Goal: Find specific page/section: Find specific page/section

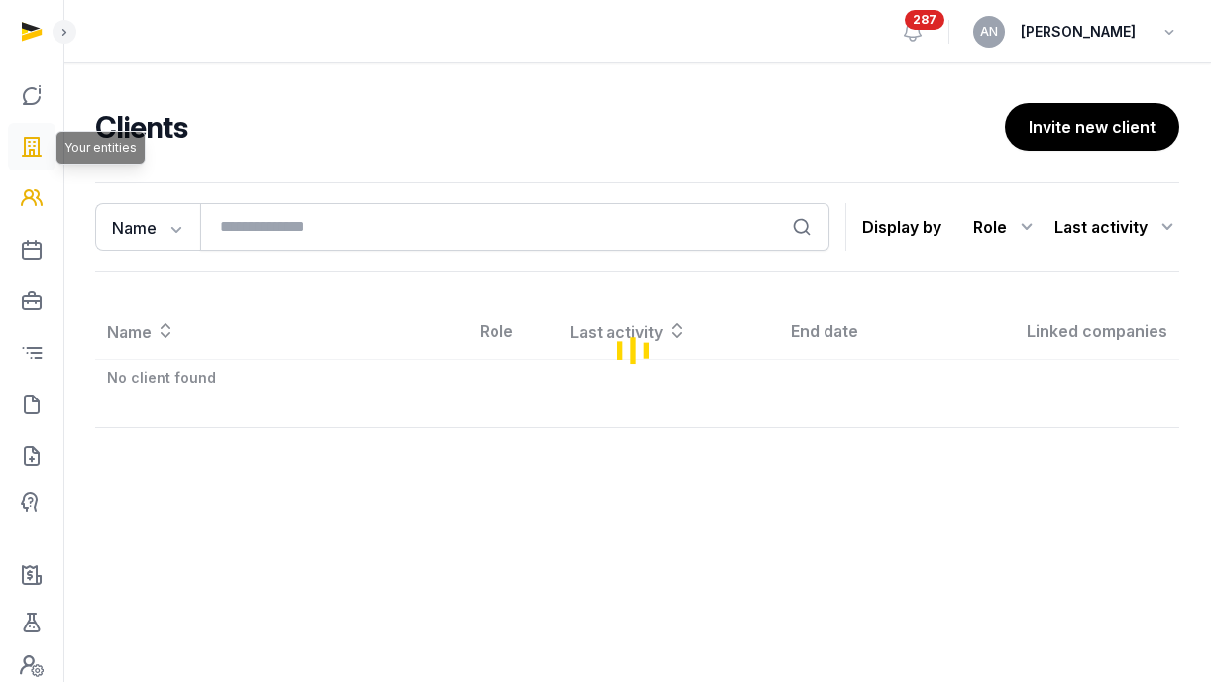
click at [36, 146] on icon at bounding box center [32, 147] width 24 height 32
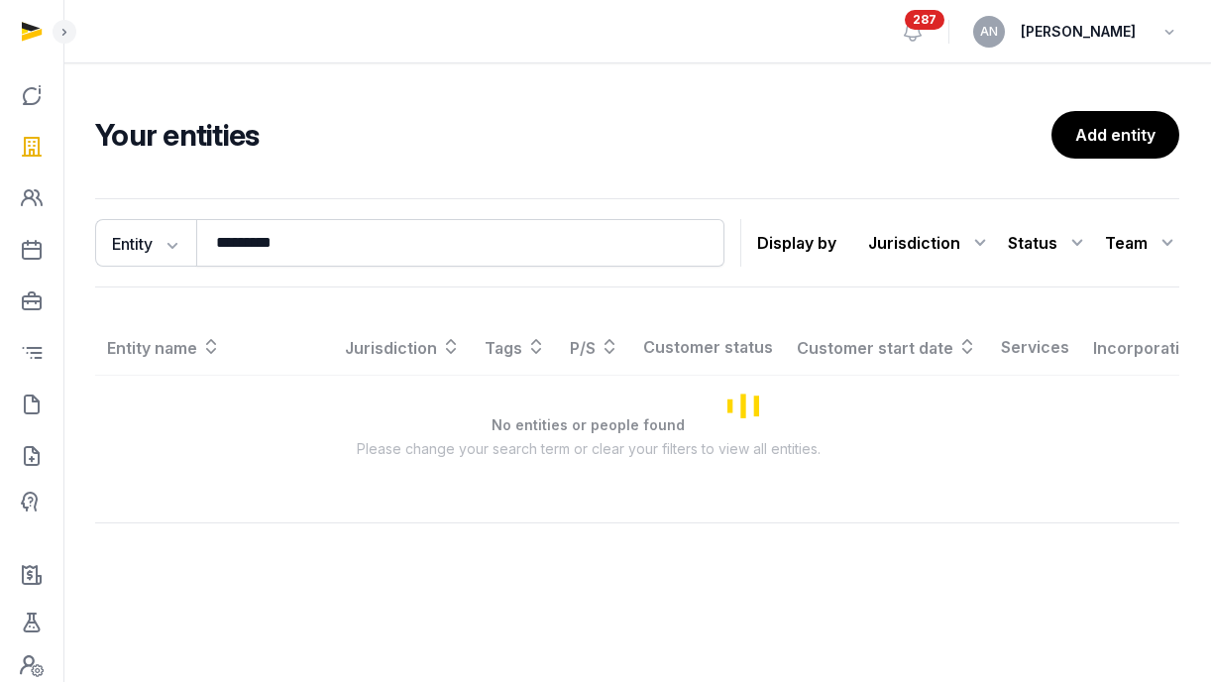
click at [313, 269] on div "Entity Entity People Tags Services ********* Search Display by Jurisdiction All…" at bounding box center [637, 242] width 1084 height 89
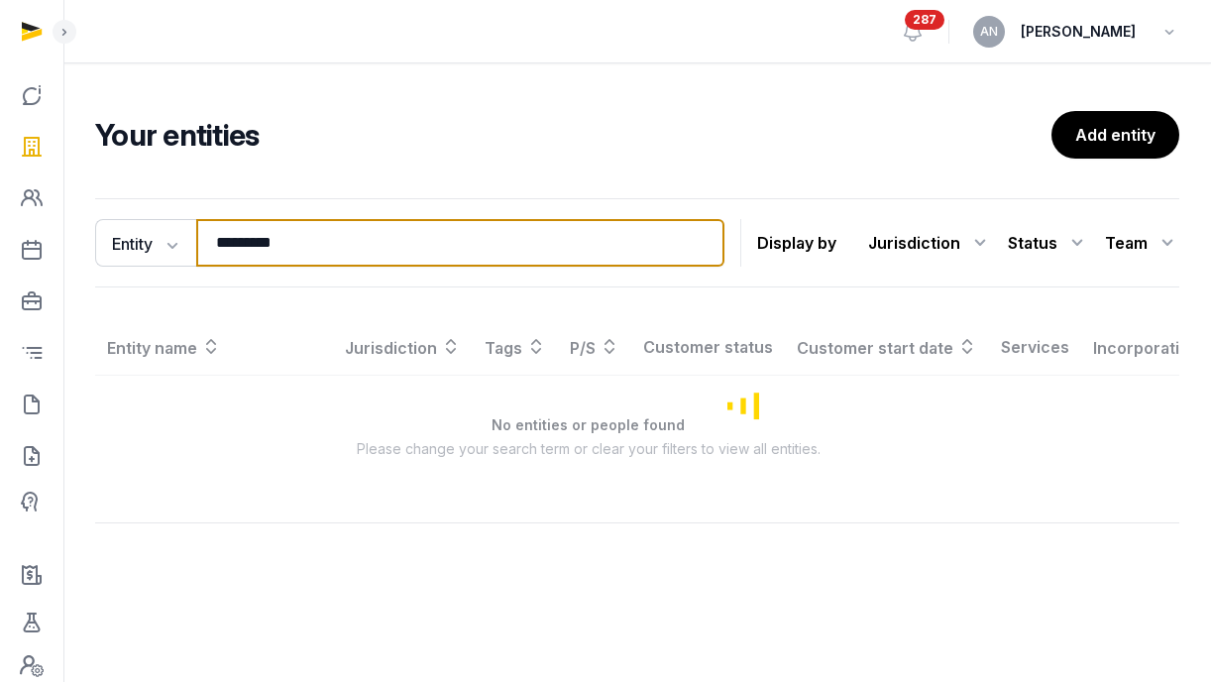
click at [311, 250] on input "*********" at bounding box center [460, 243] width 528 height 48
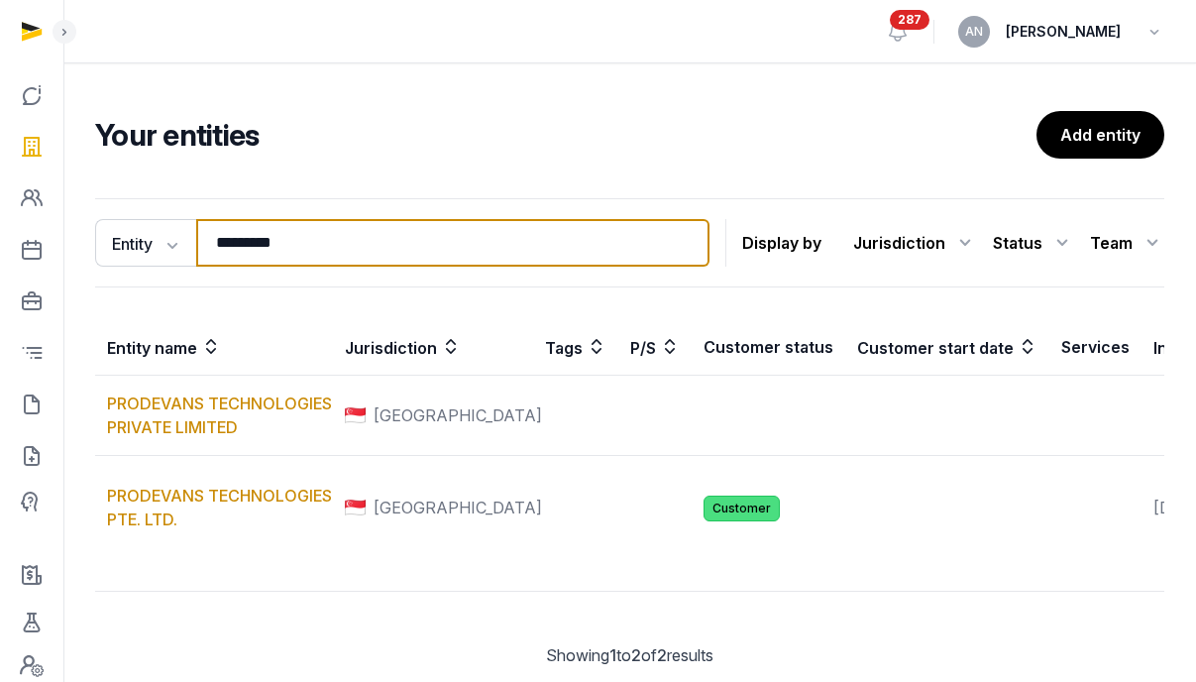
click at [311, 250] on input "*********" at bounding box center [452, 243] width 513 height 48
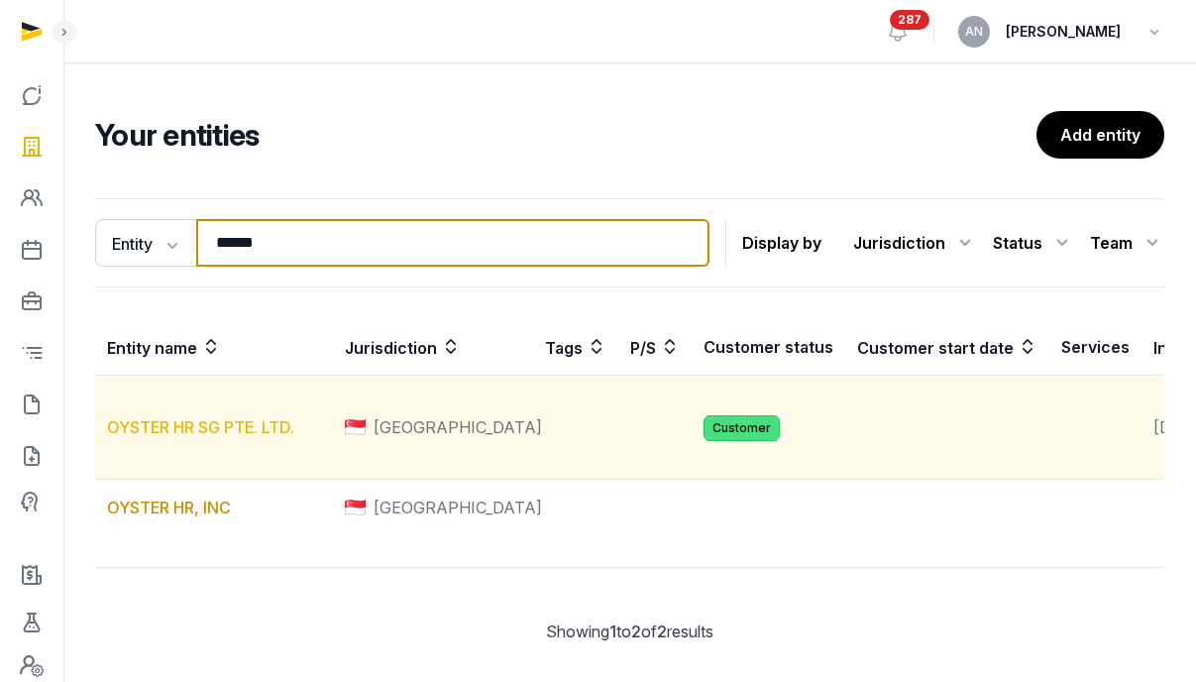
type input "******"
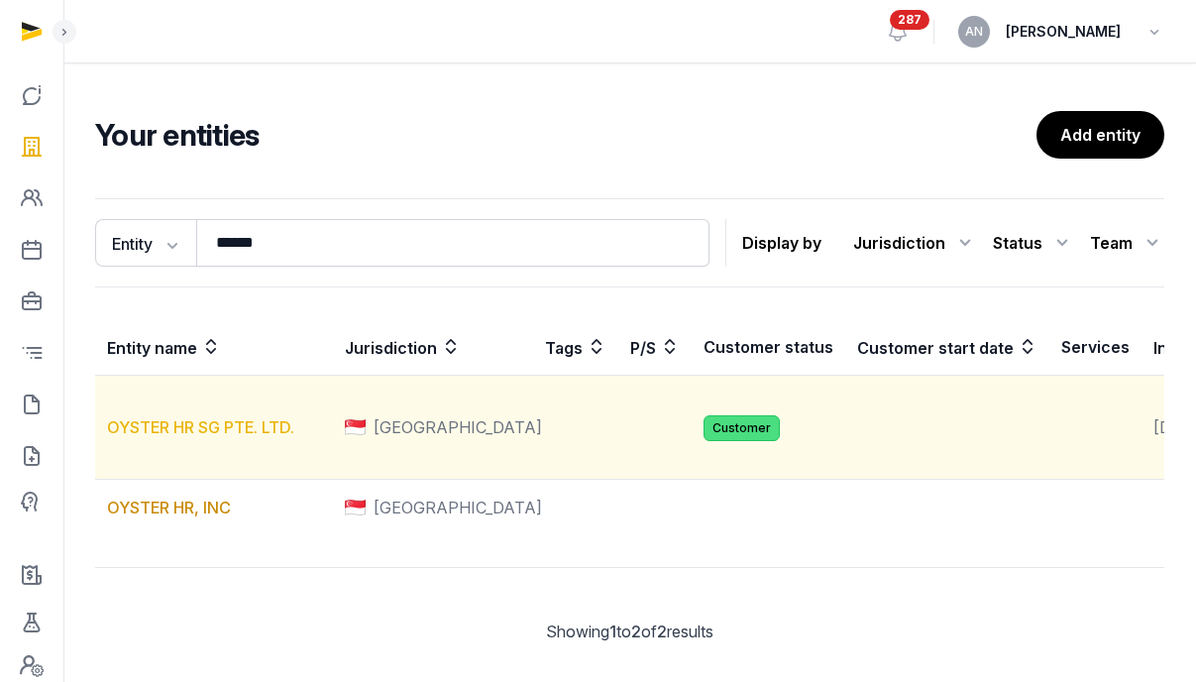
click at [155, 437] on link "OYSTER HR SG PTE. LTD." at bounding box center [200, 427] width 187 height 20
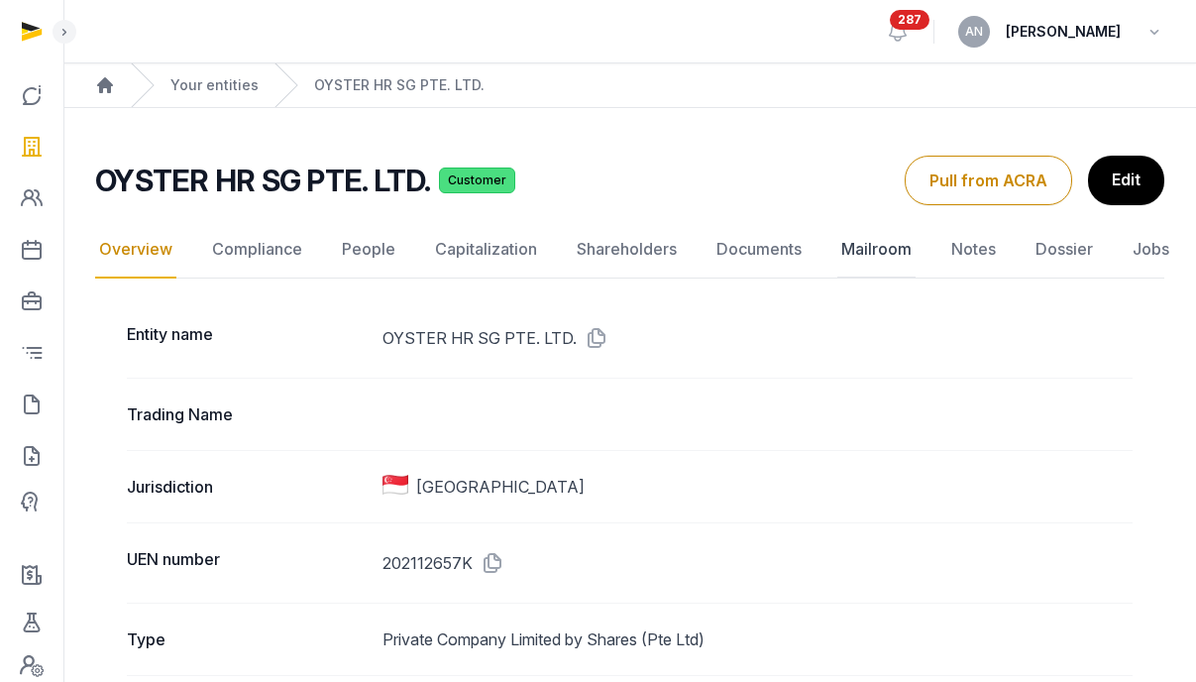
click at [898, 254] on link "Mailroom" at bounding box center [877, 249] width 78 height 57
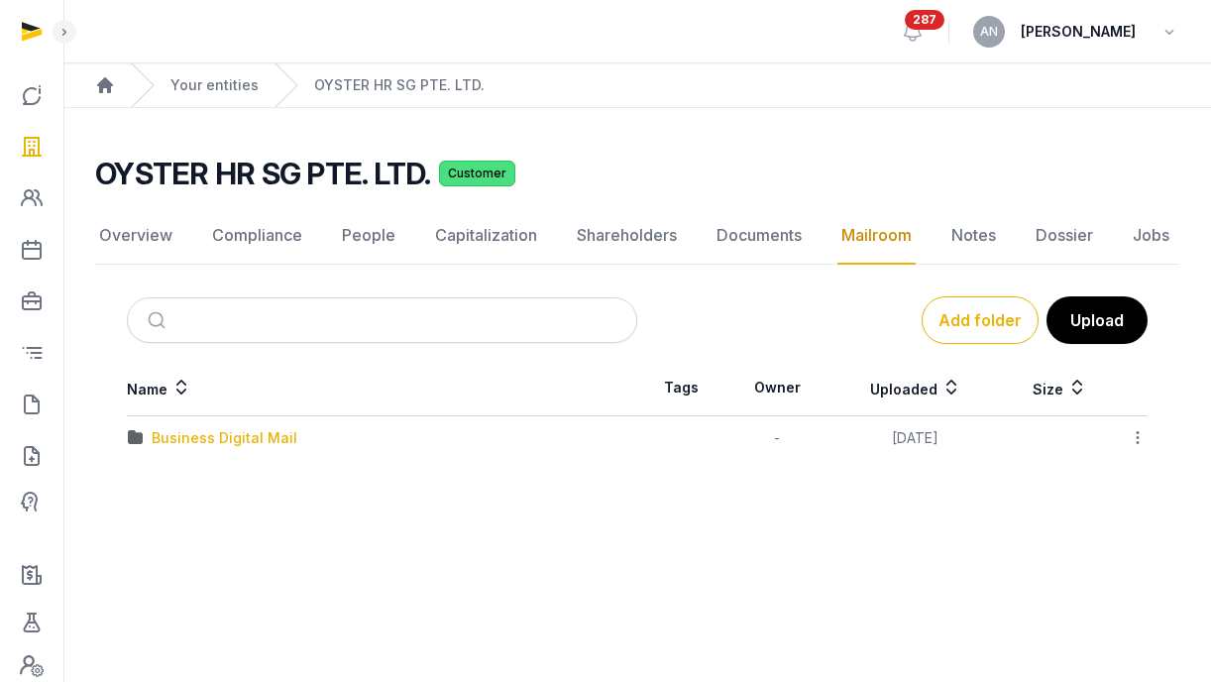
click at [170, 433] on div "Business Digital Mail" at bounding box center [225, 438] width 146 height 20
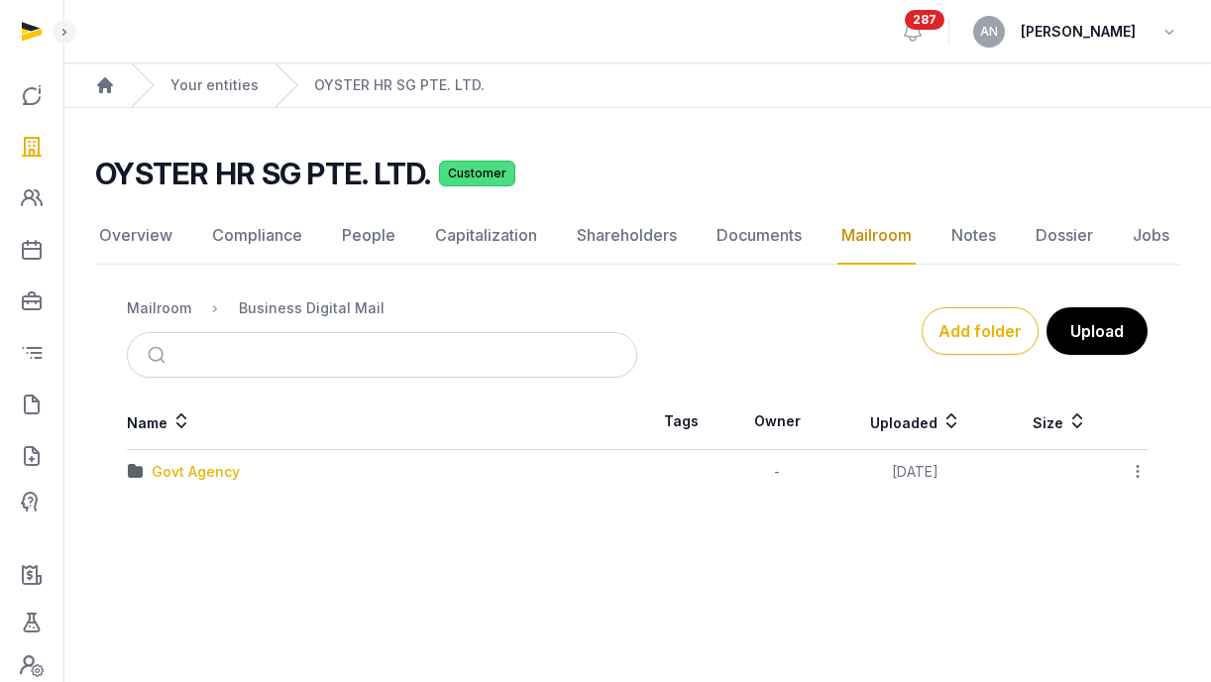
click at [225, 474] on div "Govt Agency" at bounding box center [196, 472] width 88 height 20
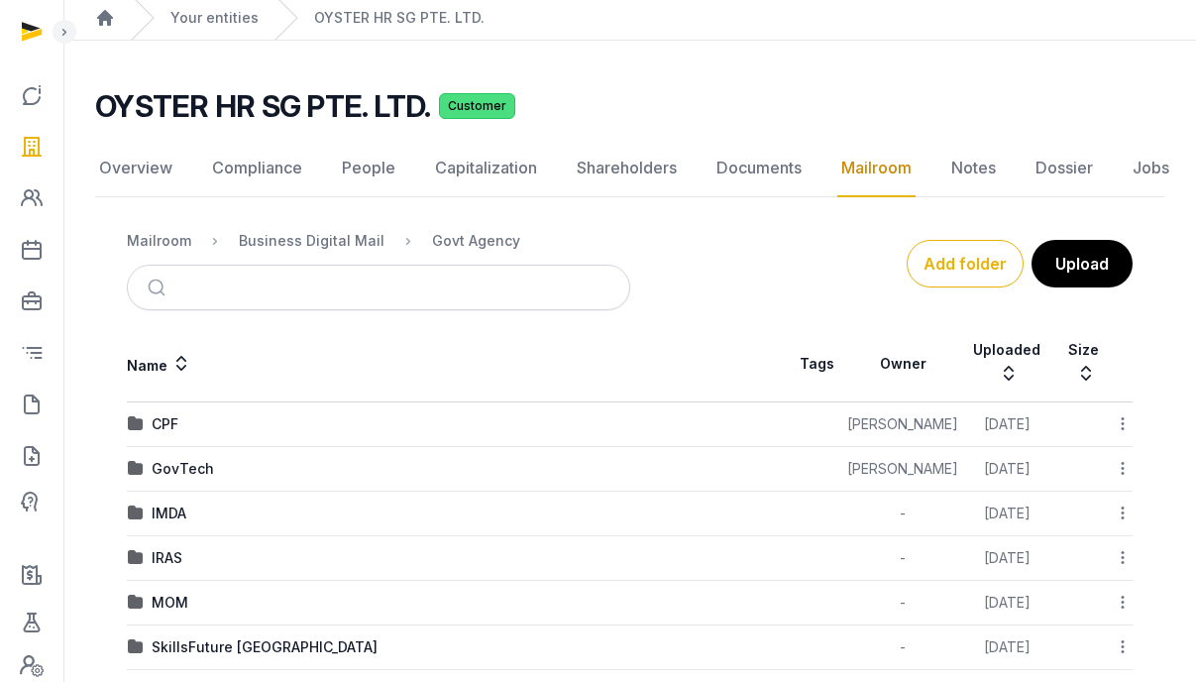
scroll to position [164, 0]
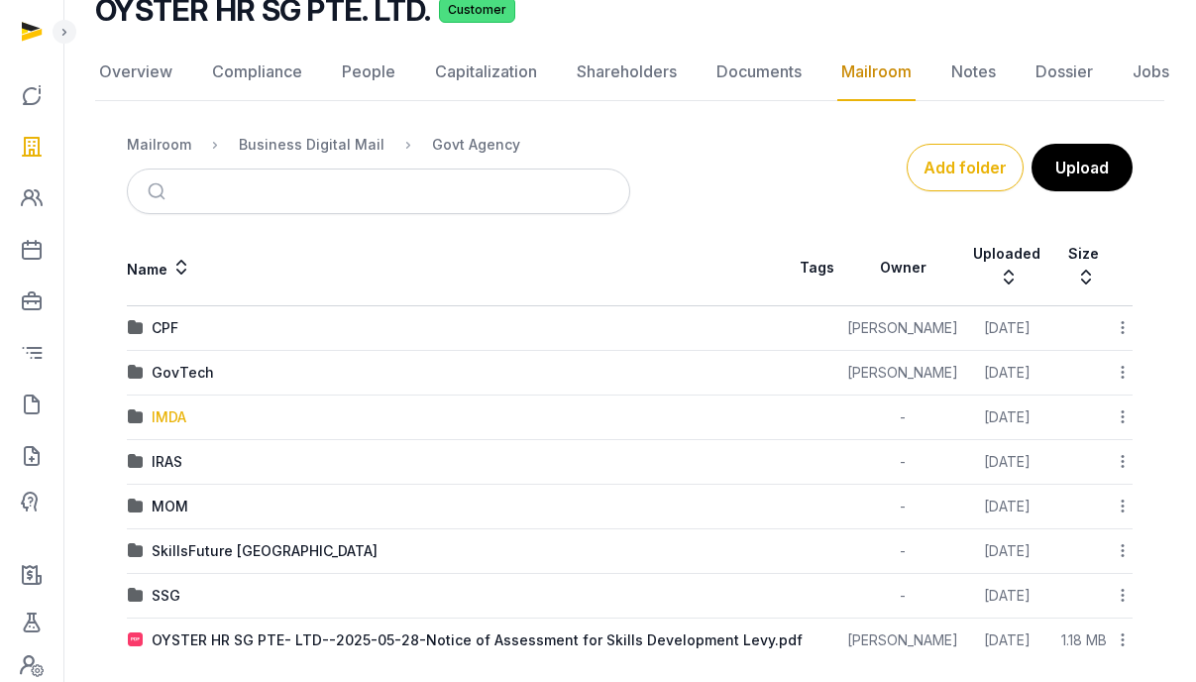
click at [163, 407] on div "IMDA" at bounding box center [169, 417] width 35 height 20
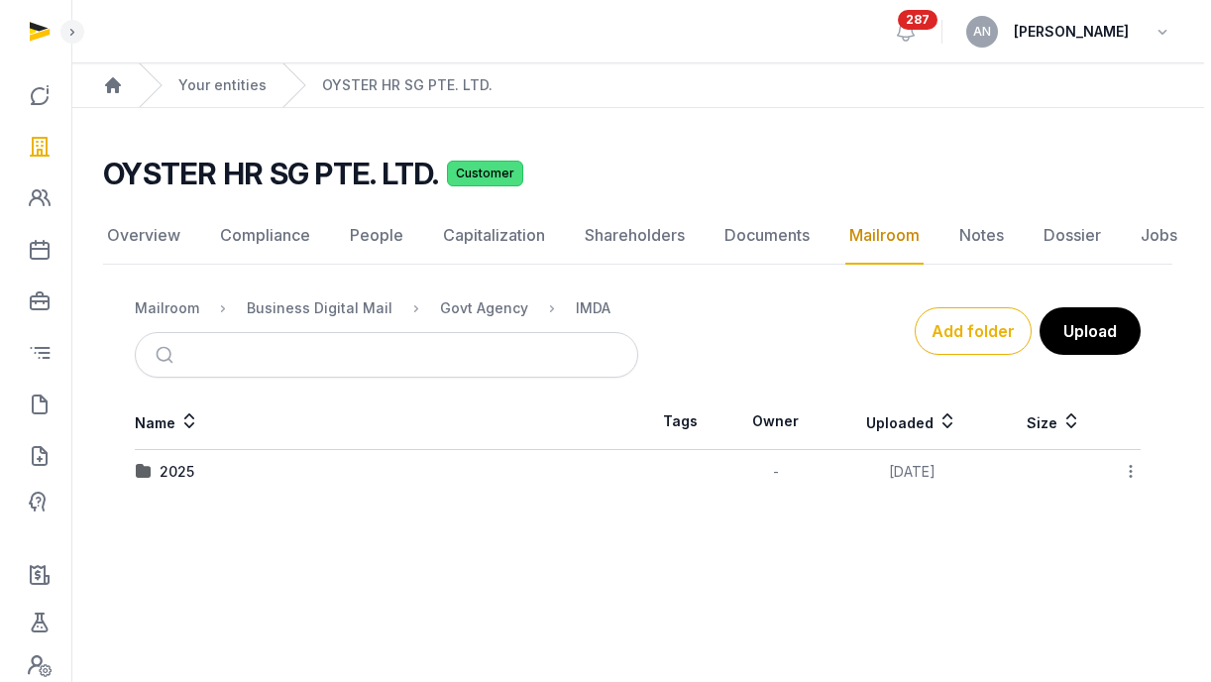
scroll to position [0, 0]
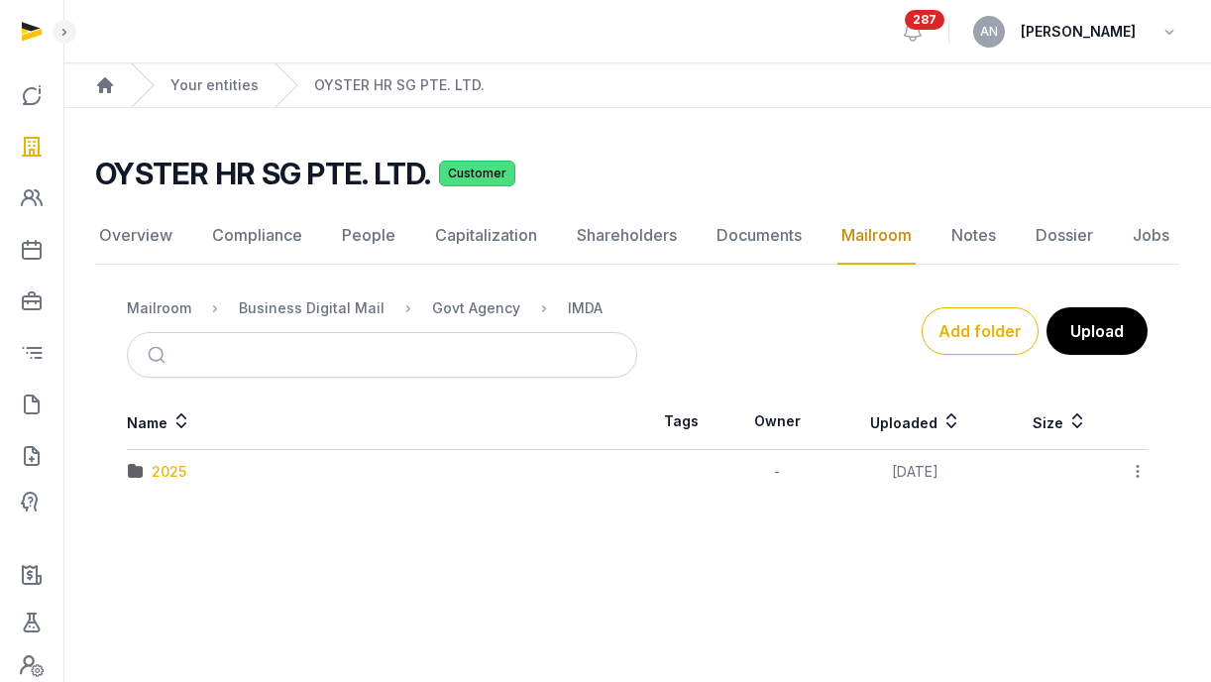
click at [164, 468] on div "2025" at bounding box center [169, 472] width 35 height 20
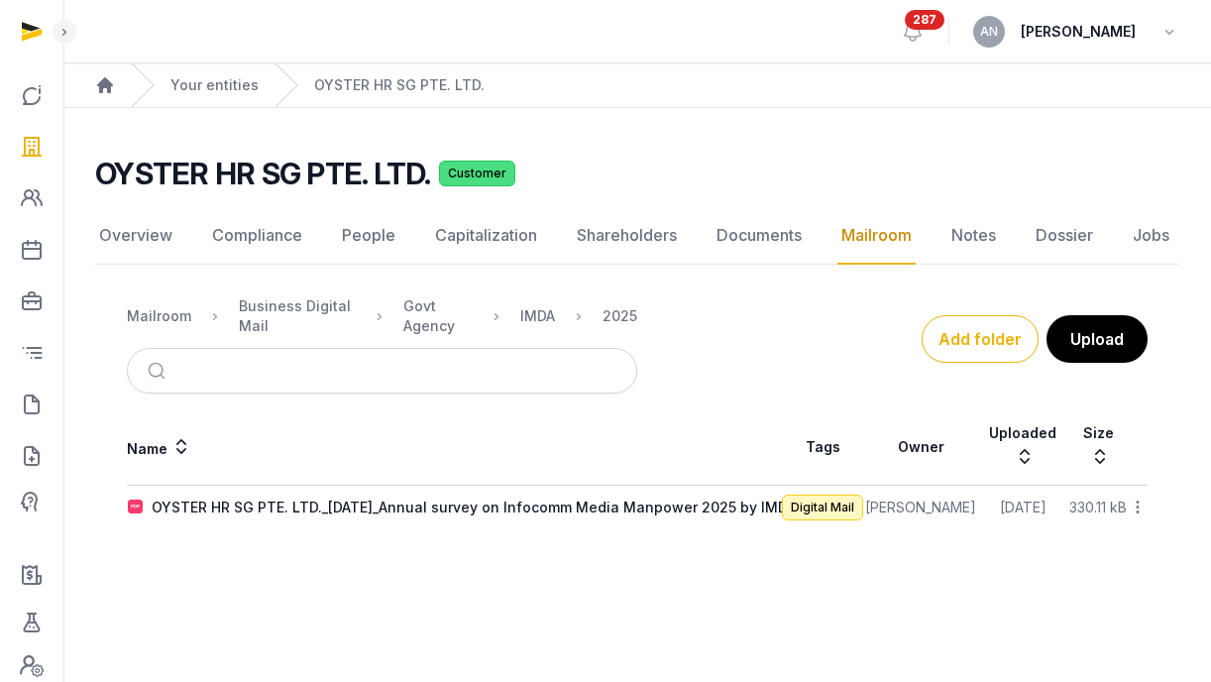
click at [172, 501] on div "OYSTER HR SG PTE. LTD._[DATE]_Annual survey on Infocomm Media Manpower 2025 by …" at bounding box center [474, 508] width 644 height 20
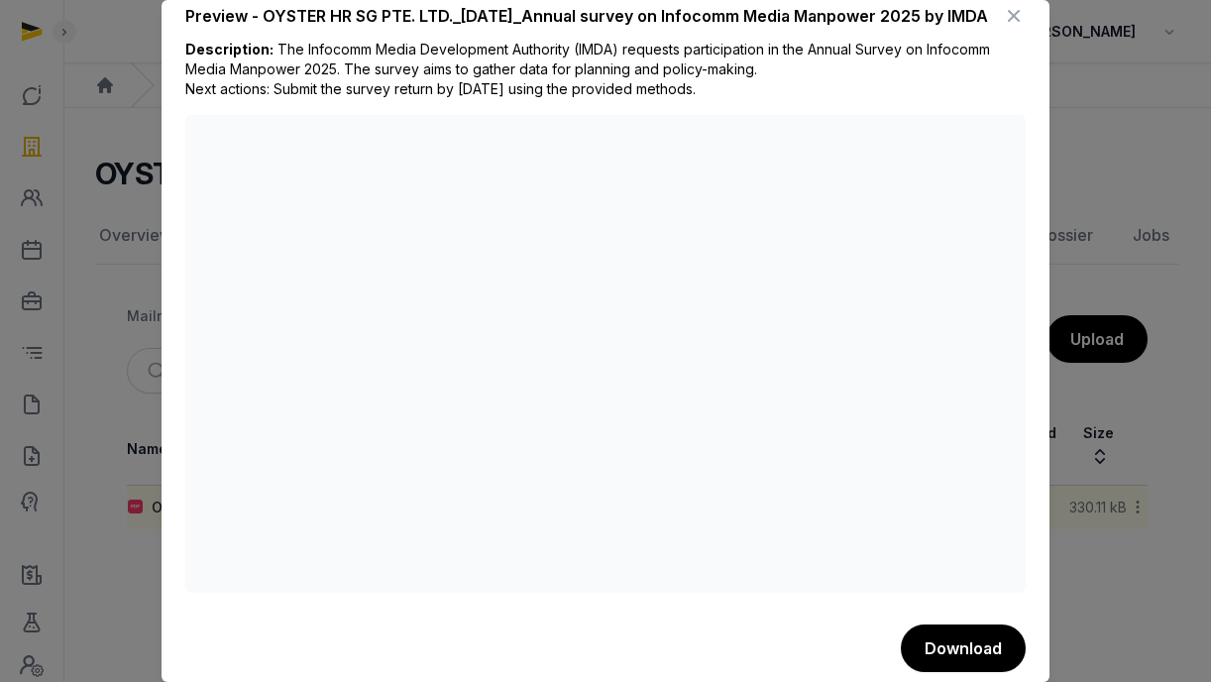
scroll to position [54, 0]
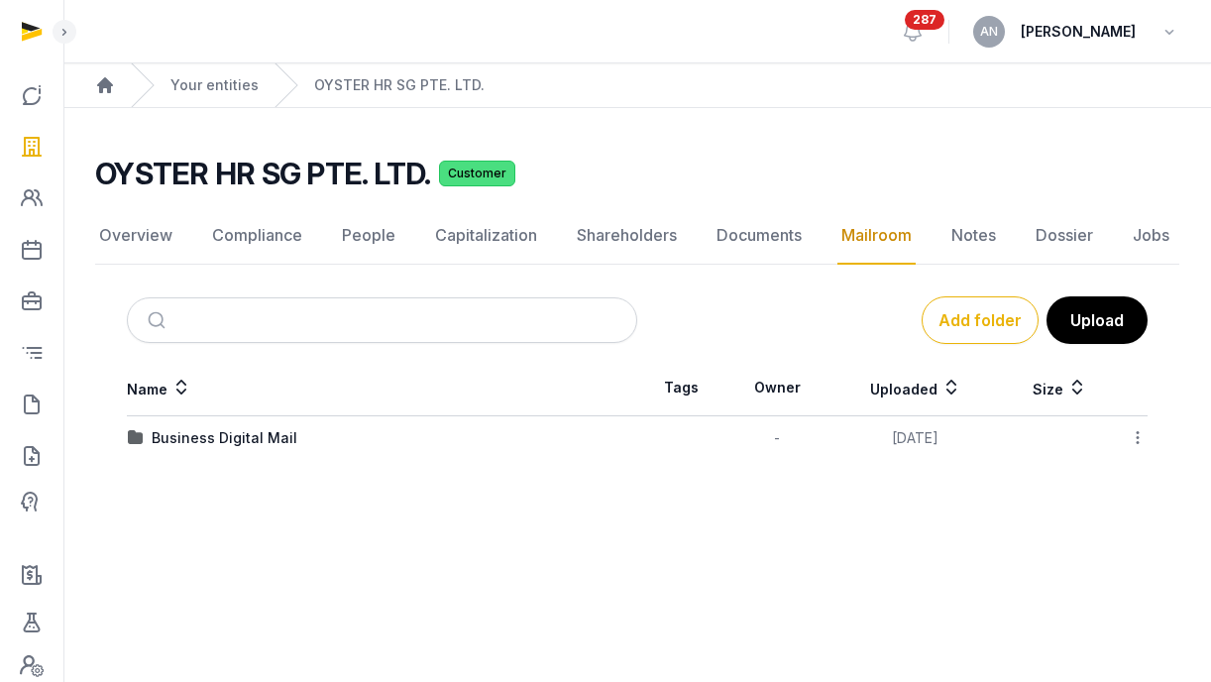
click at [210, 452] on td "Business Digital Mail" at bounding box center [382, 438] width 511 height 45
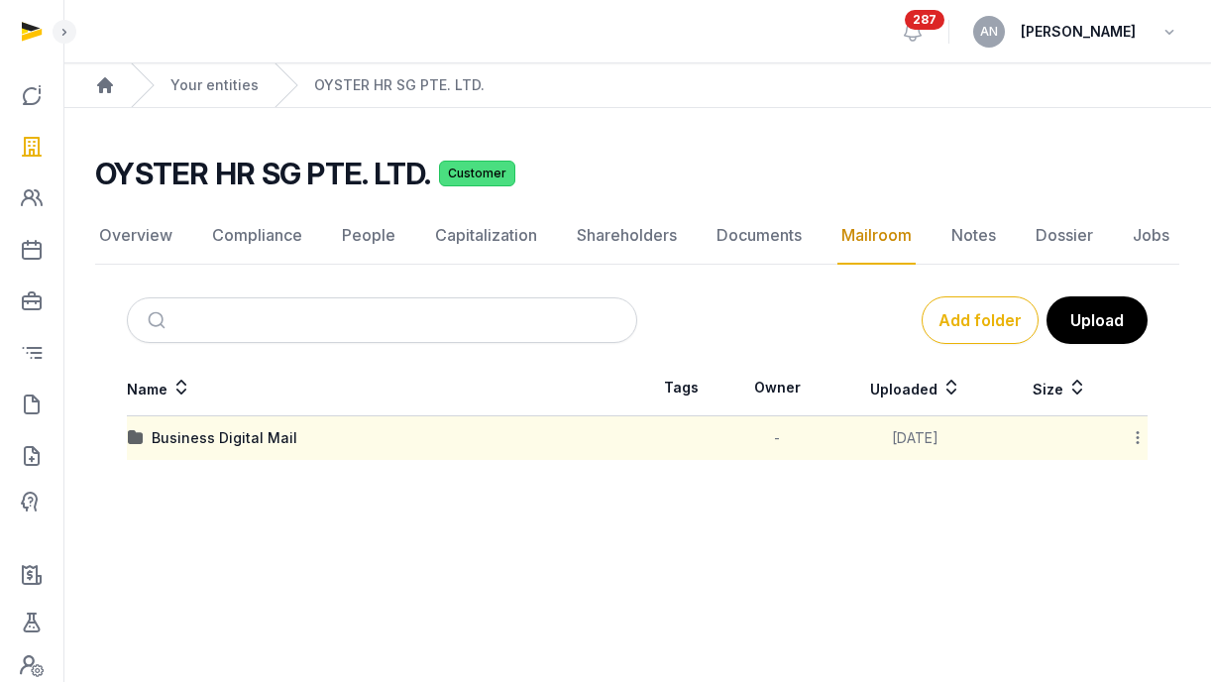
click at [212, 448] on td "Business Digital Mail" at bounding box center [382, 438] width 511 height 45
click at [223, 430] on div "Business Digital Mail" at bounding box center [225, 438] width 146 height 20
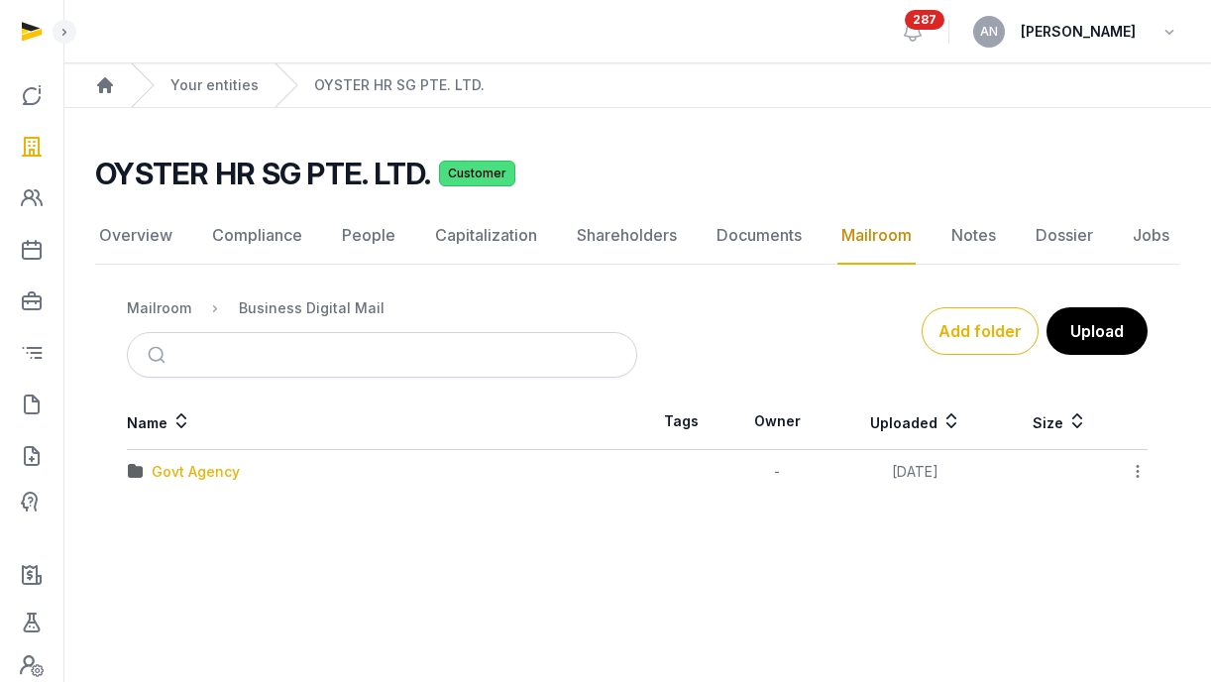
click at [184, 473] on div "Govt Agency" at bounding box center [196, 472] width 88 height 20
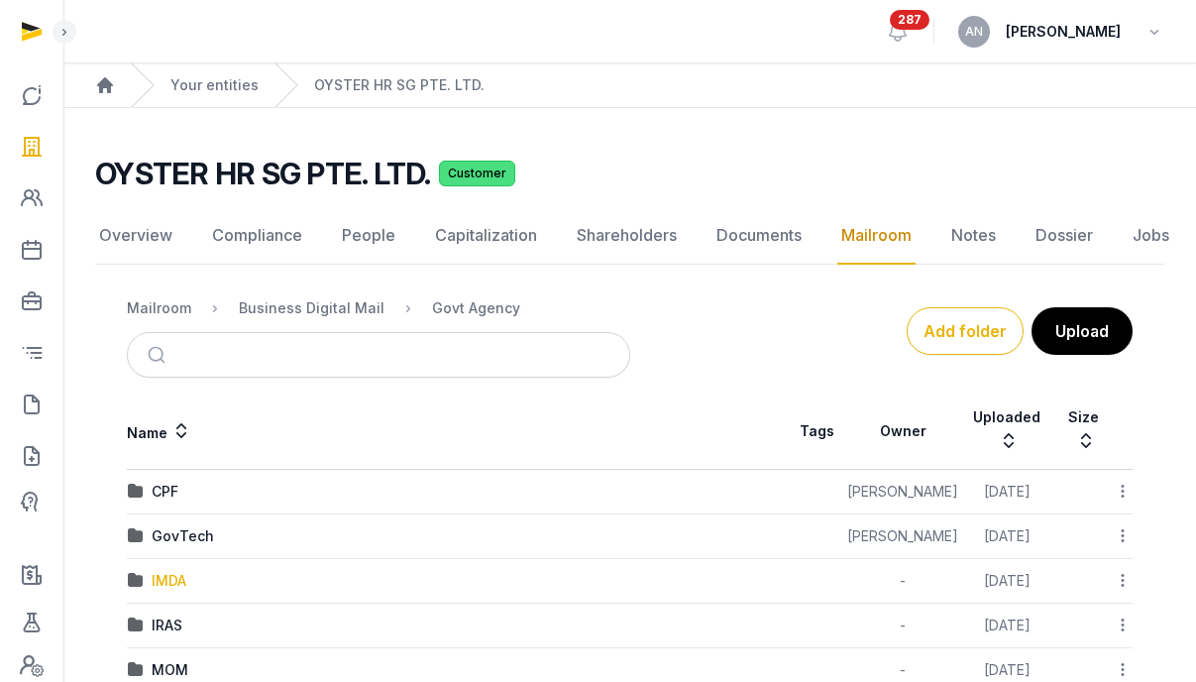
click at [172, 571] on div "IMDA" at bounding box center [169, 581] width 35 height 20
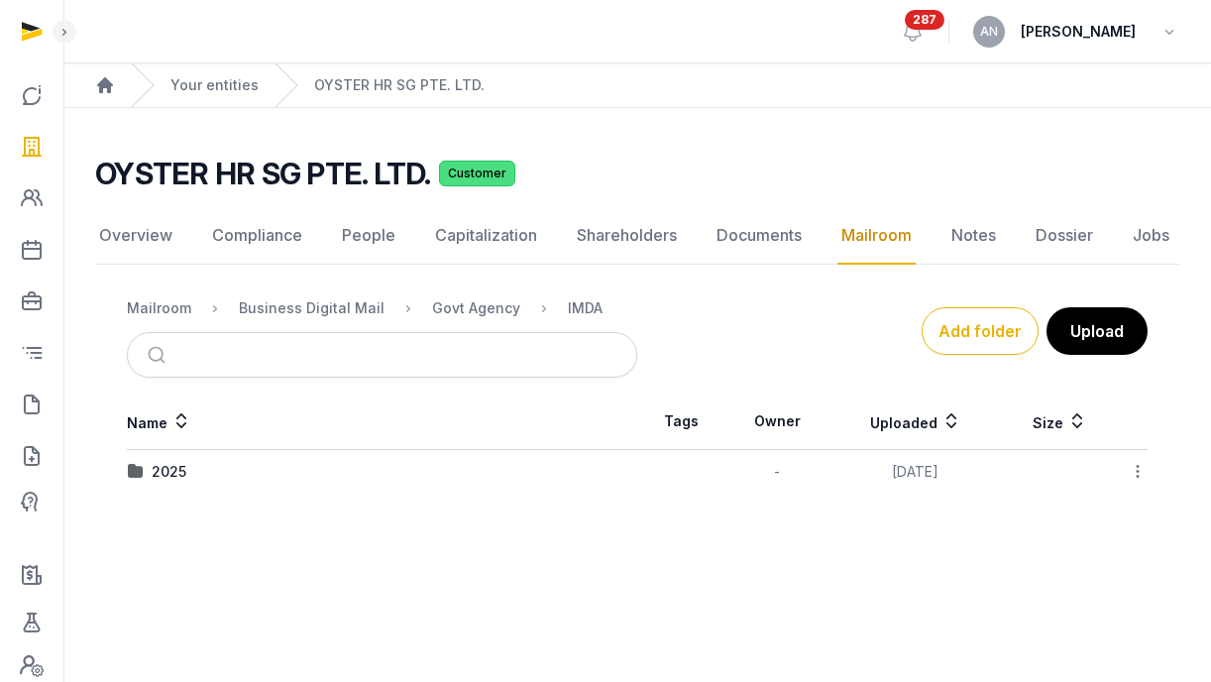
click at [157, 460] on td "2025" at bounding box center [382, 472] width 511 height 45
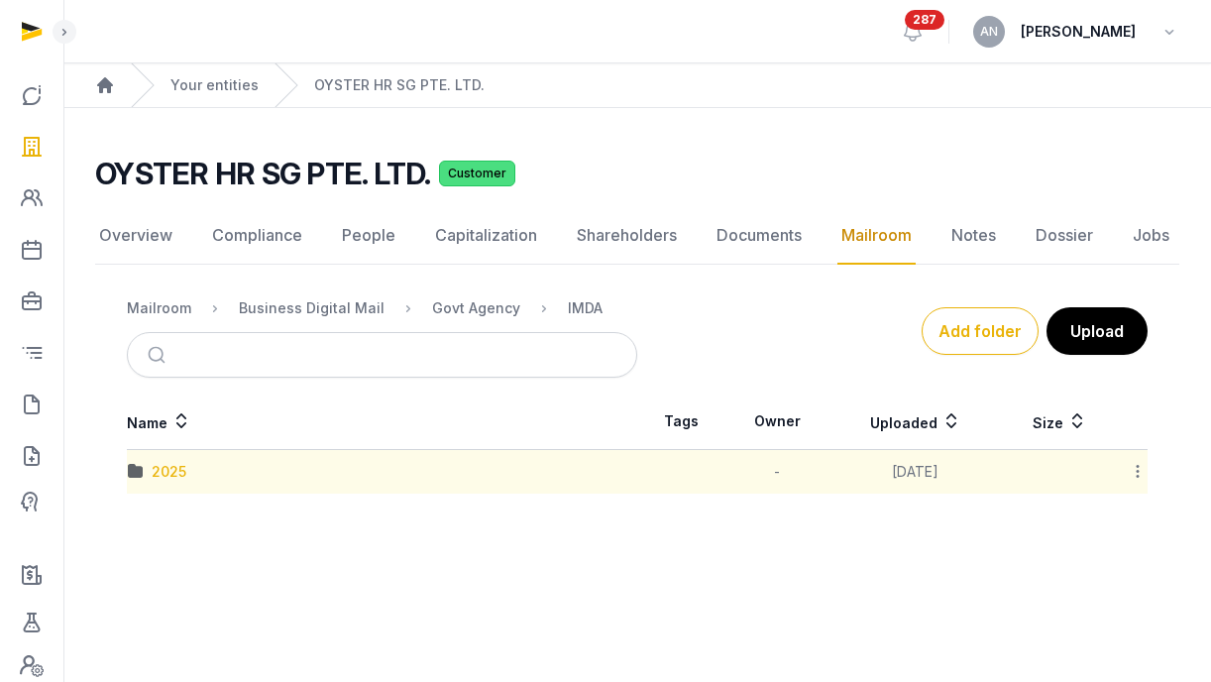
click at [170, 475] on div "2025" at bounding box center [169, 472] width 35 height 20
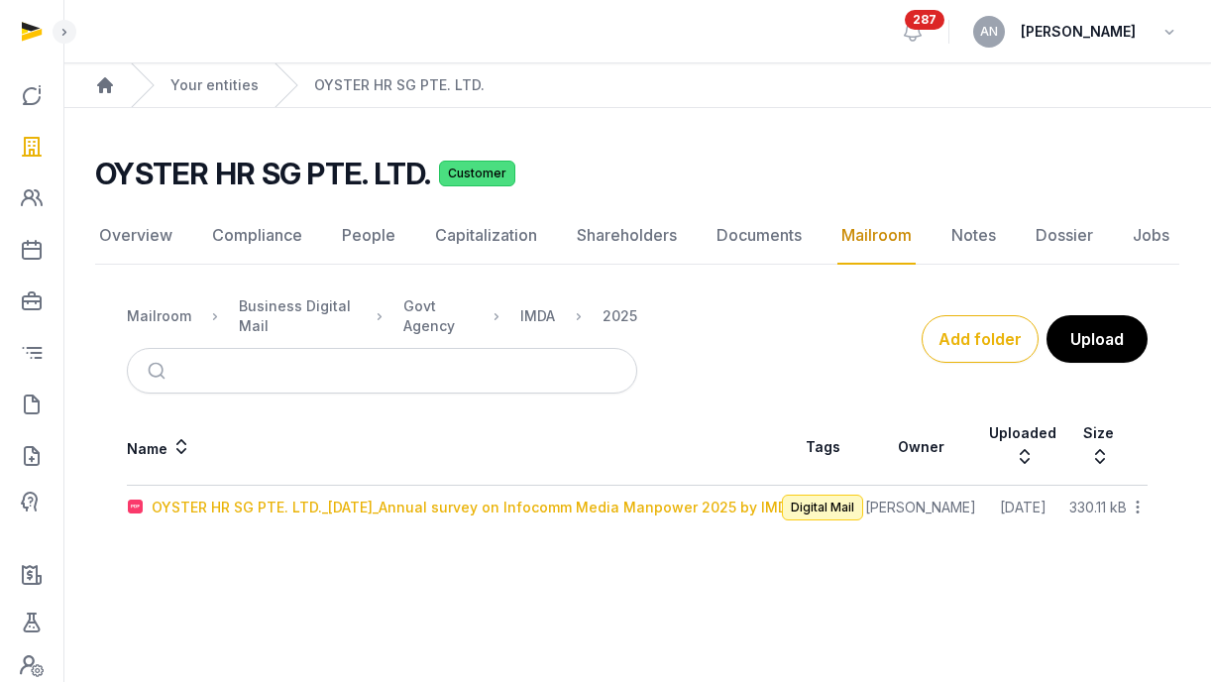
click at [299, 509] on div "OYSTER HR SG PTE. LTD._[DATE]_Annual survey on Infocomm Media Manpower 2025 by …" at bounding box center [474, 508] width 644 height 20
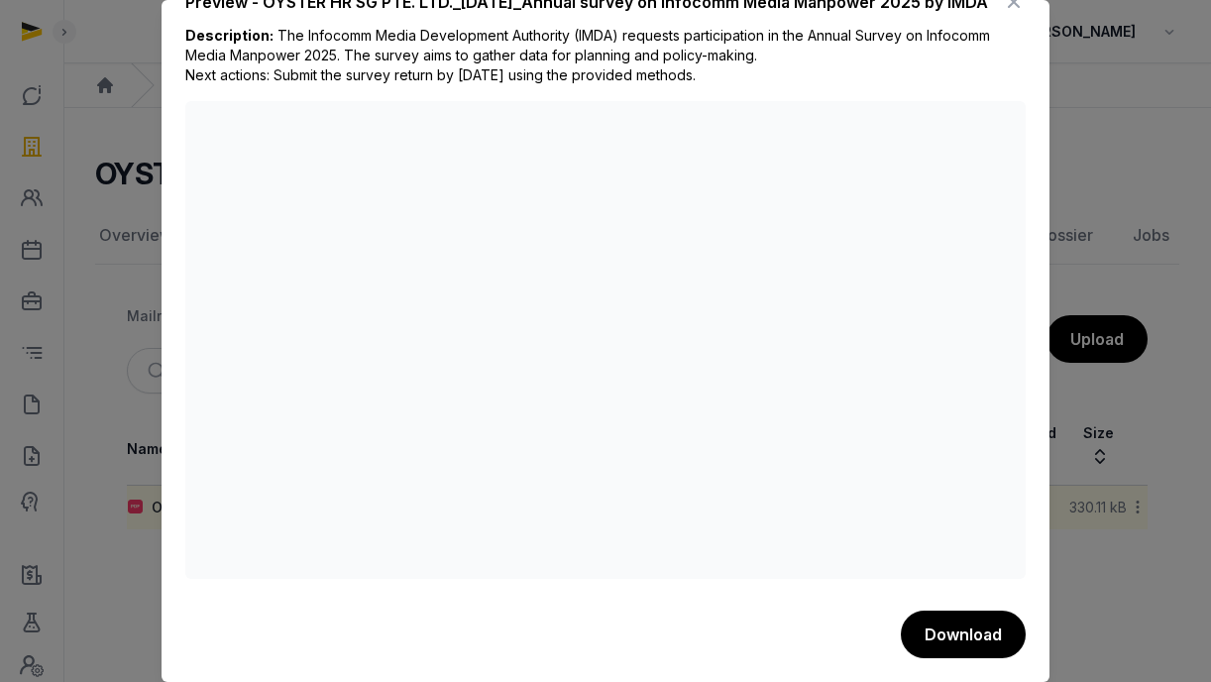
scroll to position [54, 0]
click at [429, 41] on span "The Infocomm Media Development Authority (IMDA) requests participation in the A…" at bounding box center [587, 55] width 805 height 57
